Goal: Find specific page/section: Find specific page/section

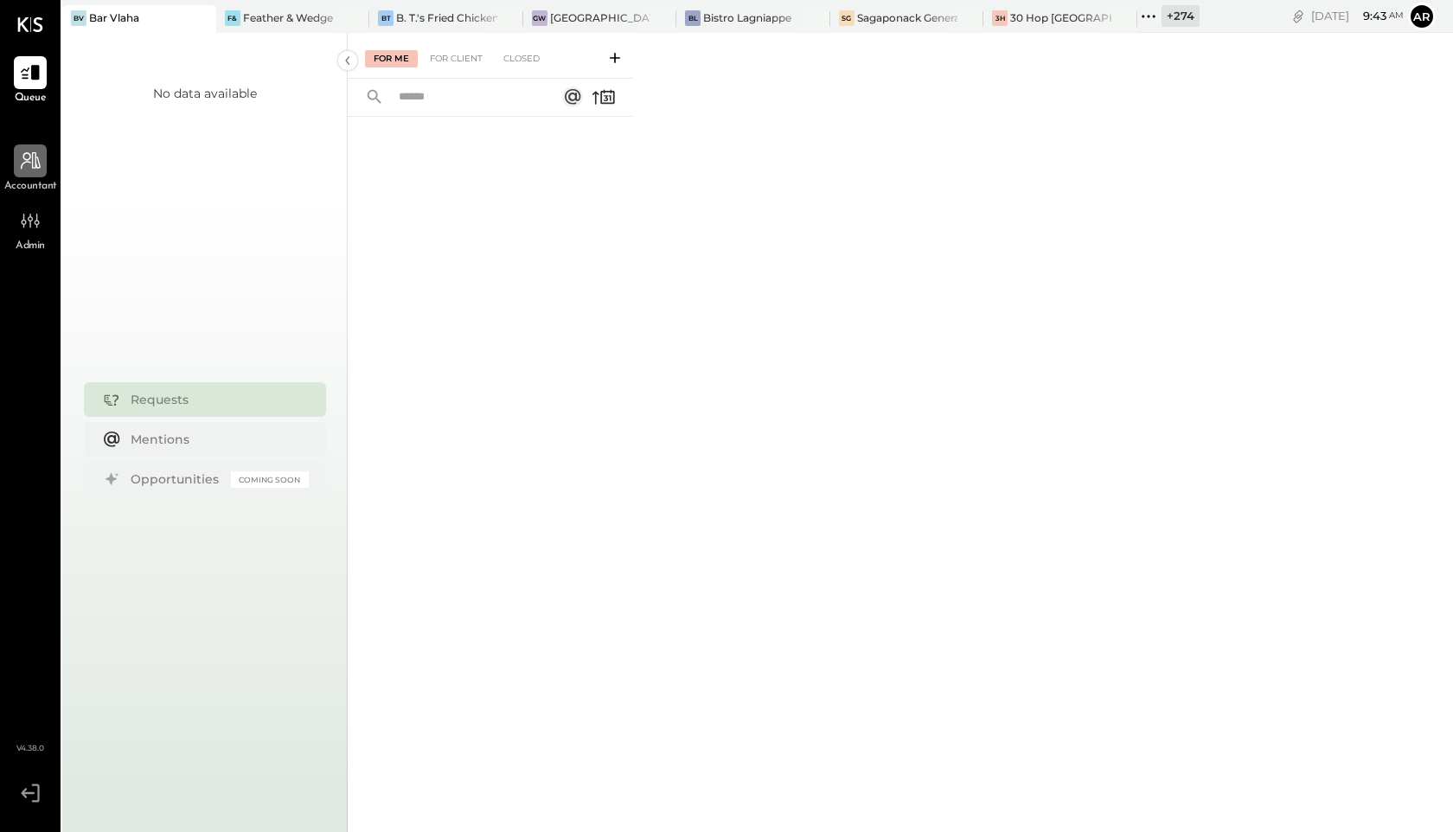
click at [14, 161] on div at bounding box center [30, 160] width 33 height 33
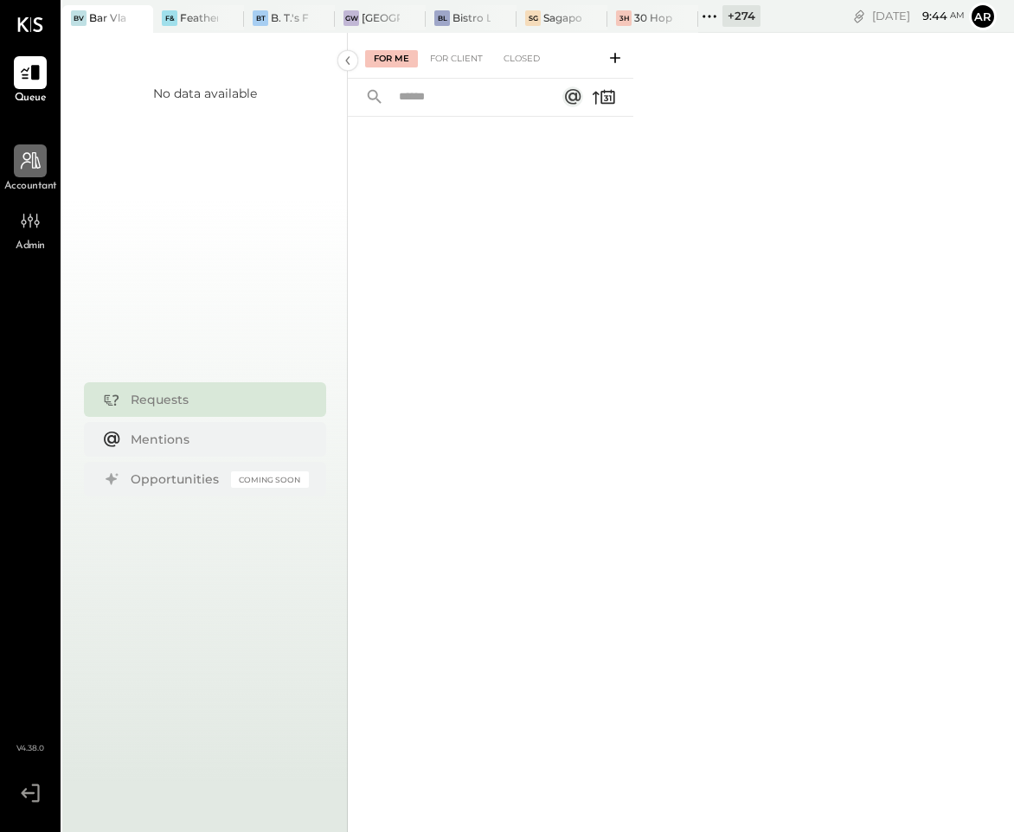
click at [22, 173] on div at bounding box center [30, 160] width 33 height 33
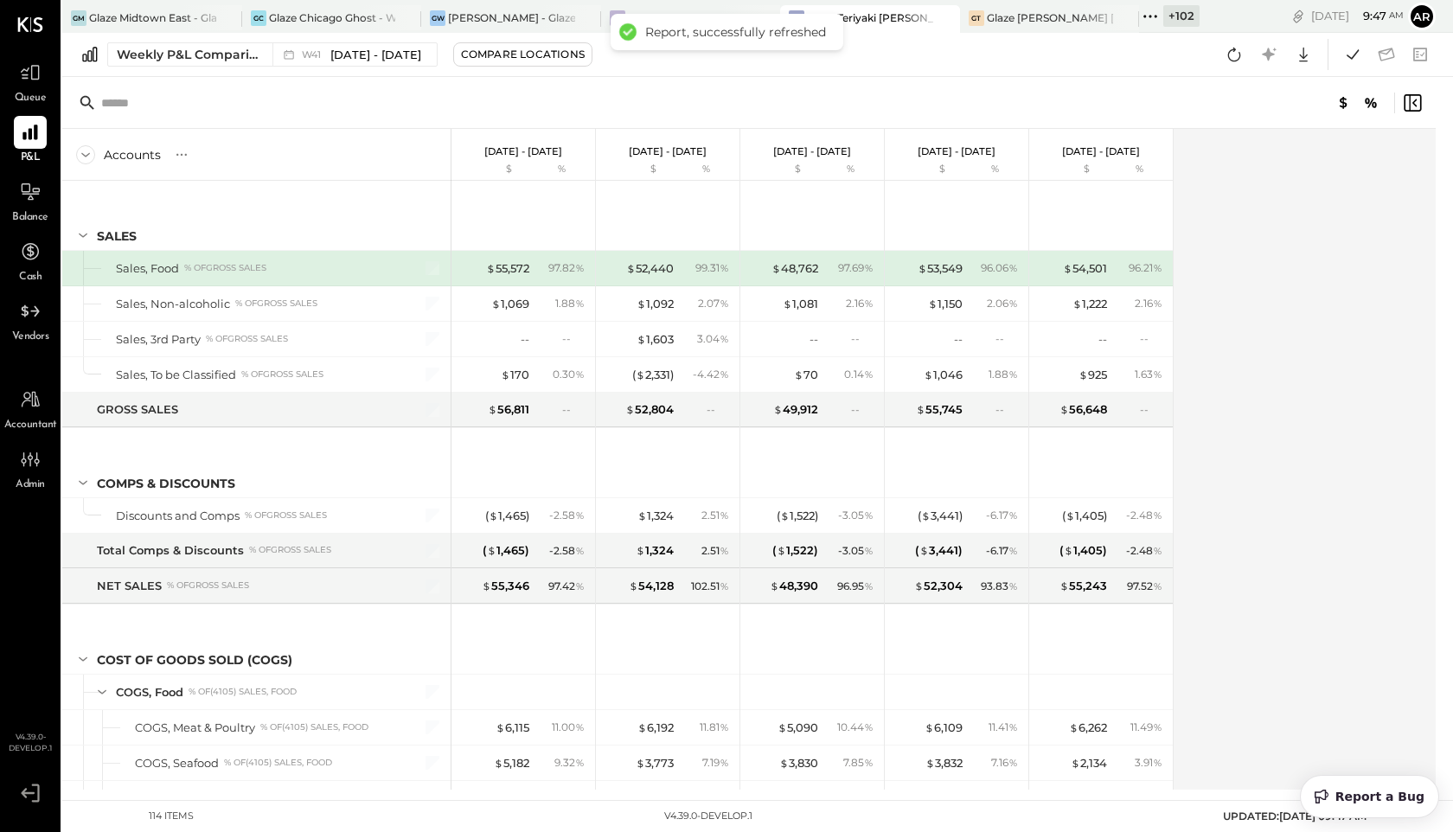
click at [1154, 19] on icon at bounding box center [1150, 16] width 22 height 22
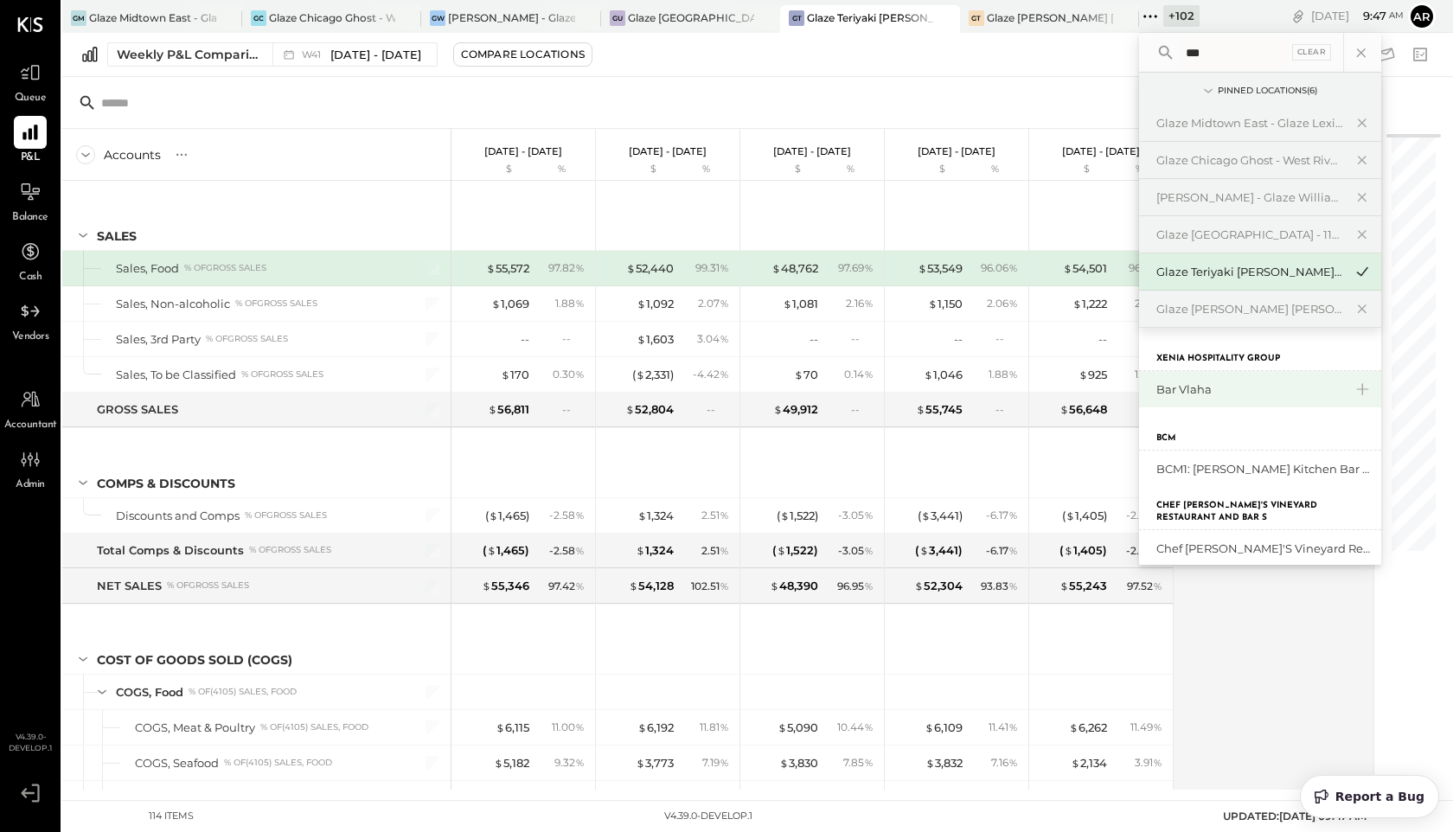
type input "***"
click at [1202, 395] on div "Bar Vlaha" at bounding box center [1250, 390] width 187 height 16
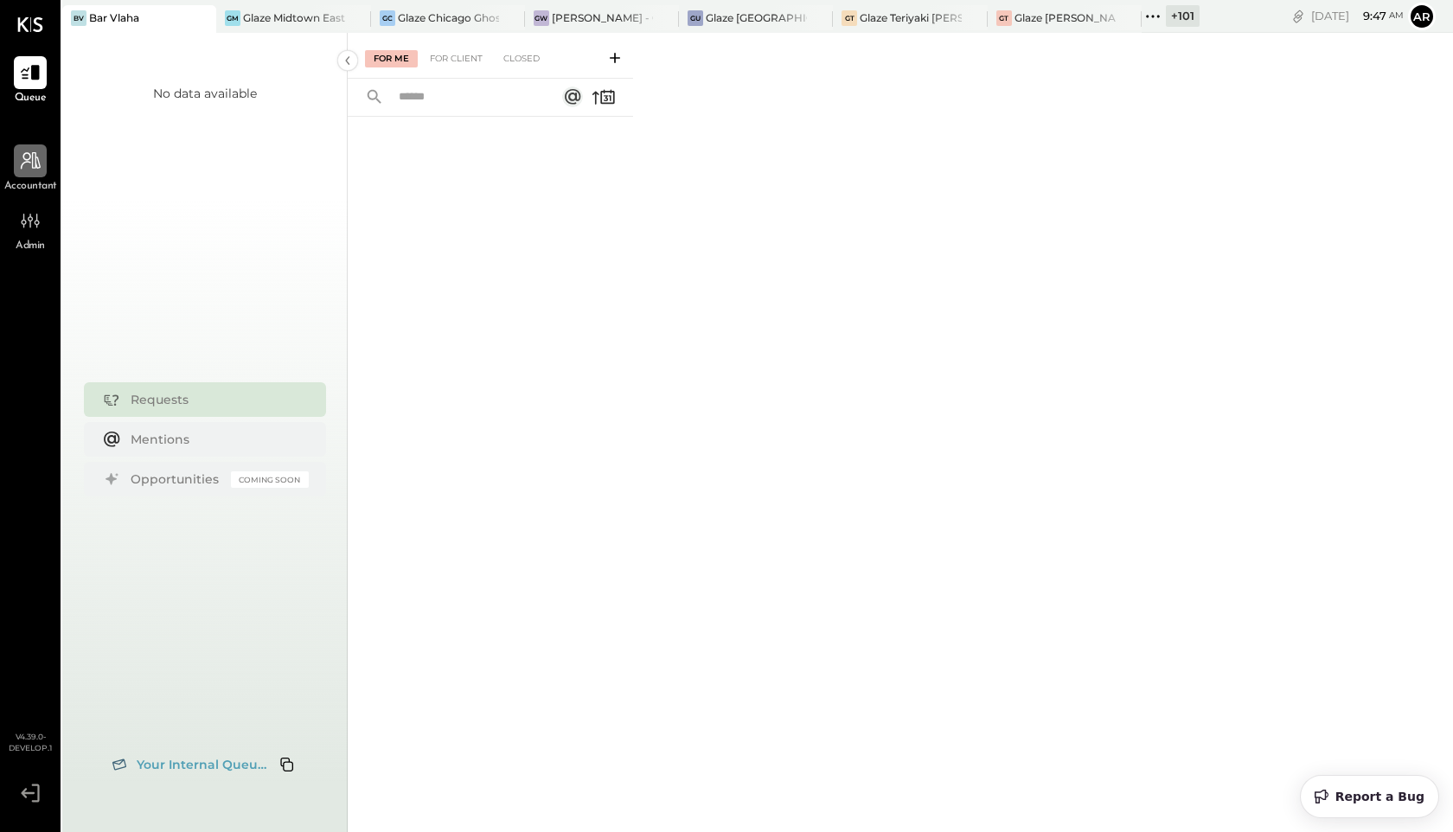
click at [35, 158] on icon at bounding box center [30, 161] width 22 height 22
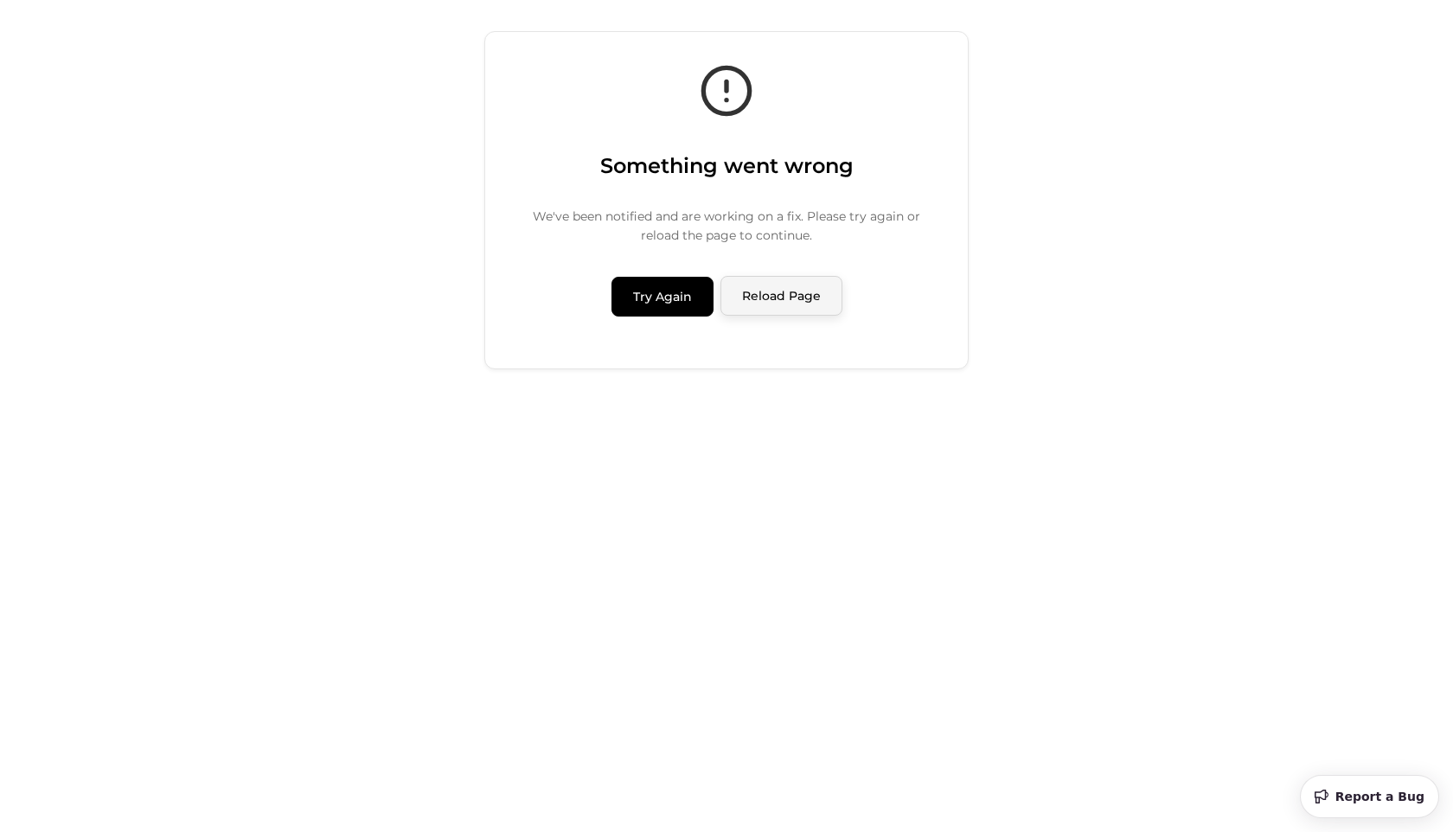
click at [750, 300] on button "Reload Page" at bounding box center [782, 296] width 122 height 40
click at [640, 300] on button "Try Again" at bounding box center [663, 296] width 102 height 40
